Goal: Task Accomplishment & Management: Manage account settings

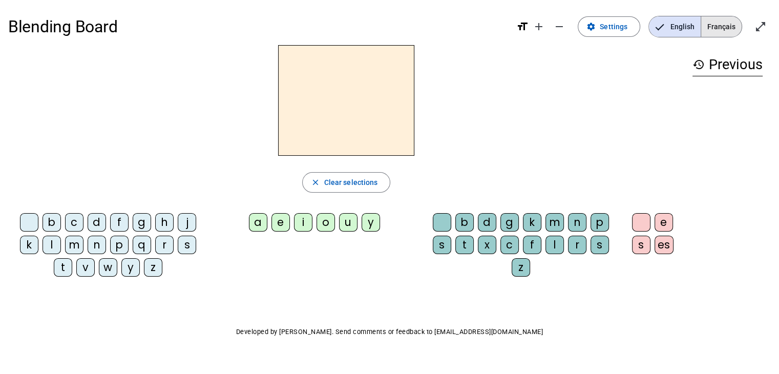
click at [707, 28] on span "Français" at bounding box center [721, 26] width 40 height 20
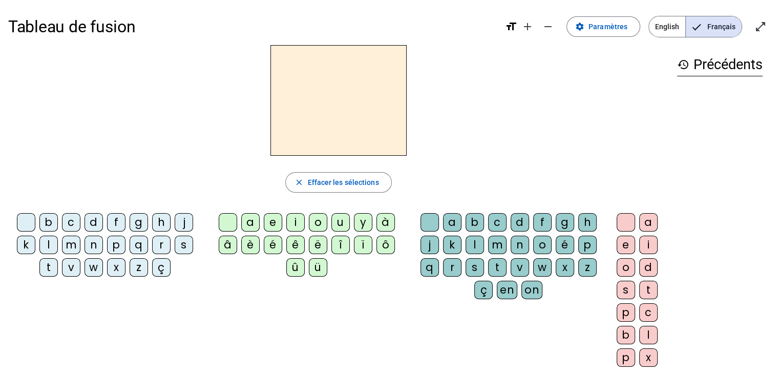
drag, startPoint x: 707, startPoint y: 28, endPoint x: 481, endPoint y: 118, distance: 242.6
click at [481, 118] on div "Tableau de fusion format_size add remove settings Paramètres English Français o…" at bounding box center [389, 241] width 779 height 482
click at [633, 23] on span at bounding box center [603, 26] width 73 height 25
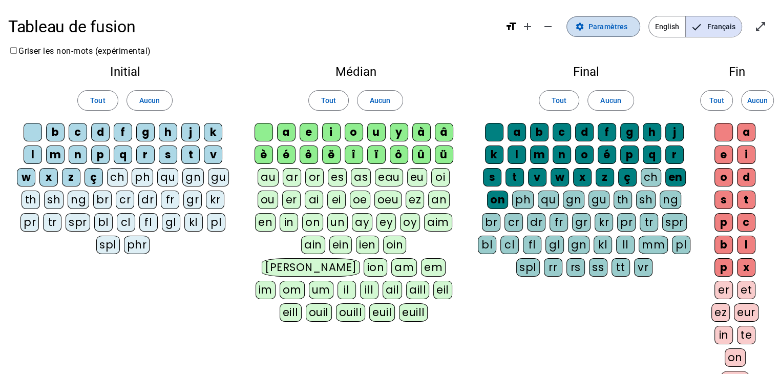
click at [598, 26] on span "Paramètres" at bounding box center [607, 26] width 39 height 12
click at [755, 29] on mat-icon "open_in_full" at bounding box center [760, 26] width 12 height 12
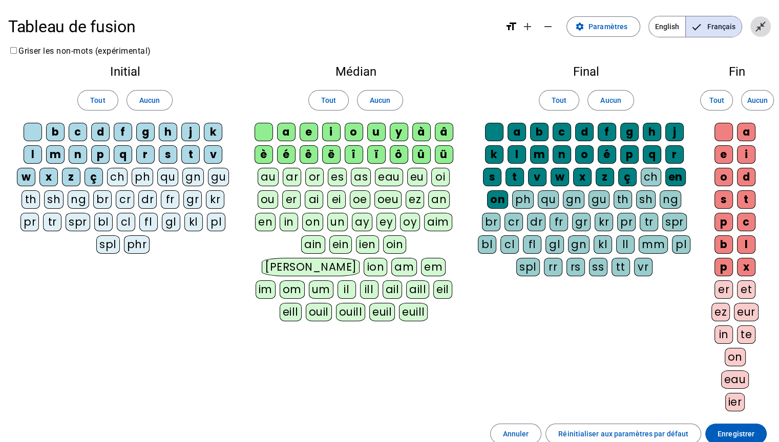
click at [759, 29] on mat-icon "close_fullscreen" at bounding box center [760, 26] width 12 height 12
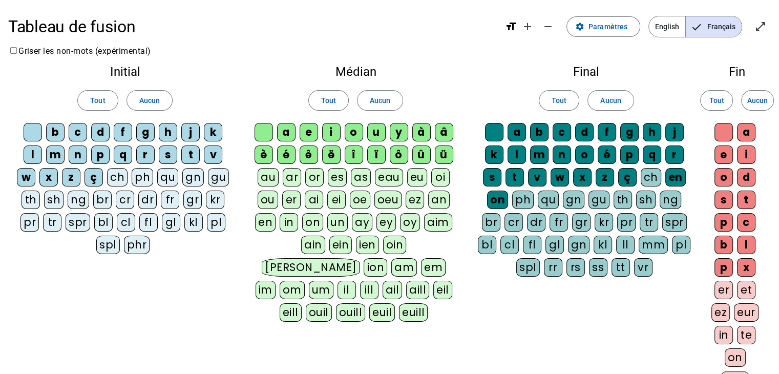
click at [726, 28] on span "Français" at bounding box center [714, 26] width 56 height 20
click at [735, 76] on h2 "Fin" at bounding box center [736, 72] width 51 height 12
click at [528, 33] on span "Augmenter la taille de la police" at bounding box center [527, 26] width 25 height 25
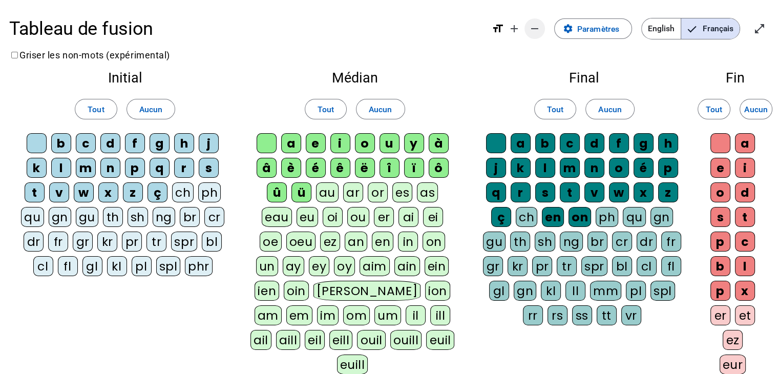
click at [535, 29] on mat-icon "remove" at bounding box center [534, 29] width 12 height 12
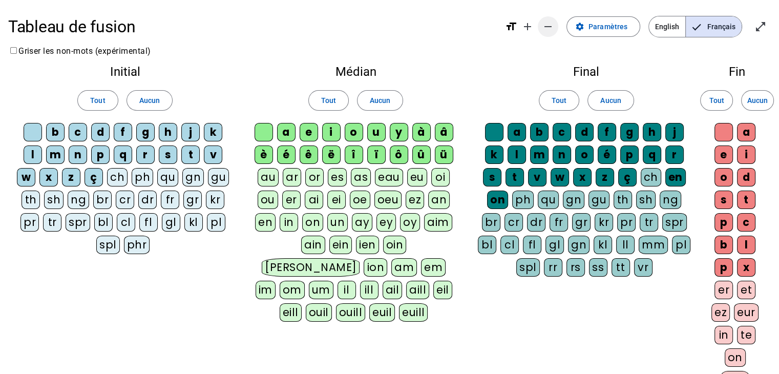
click at [533, 29] on mat-icon "add" at bounding box center [527, 26] width 12 height 12
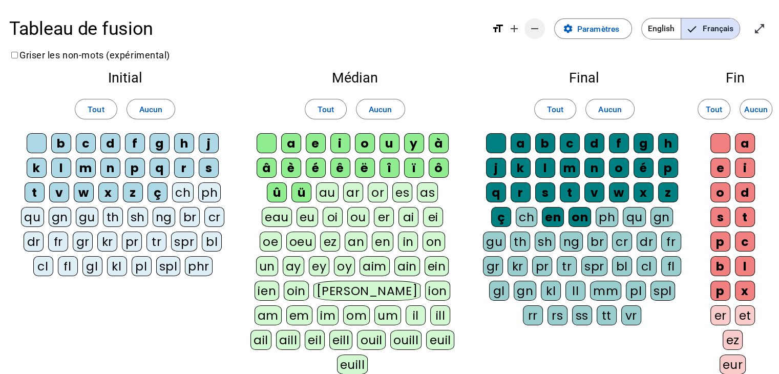
click at [532, 33] on mat-icon "remove" at bounding box center [534, 29] width 12 height 12
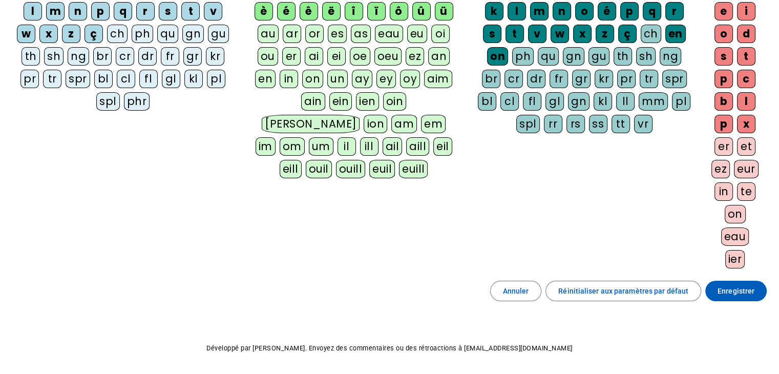
scroll to position [146, 0]
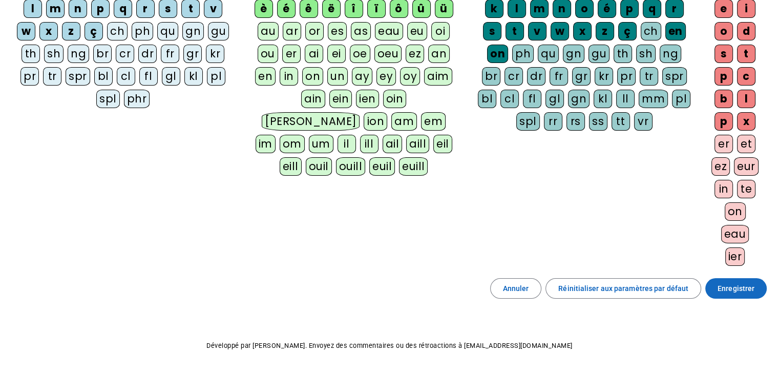
click at [754, 289] on span "Enregistrer" at bounding box center [735, 288] width 37 height 12
